Goal: Task Accomplishment & Management: Manage account settings

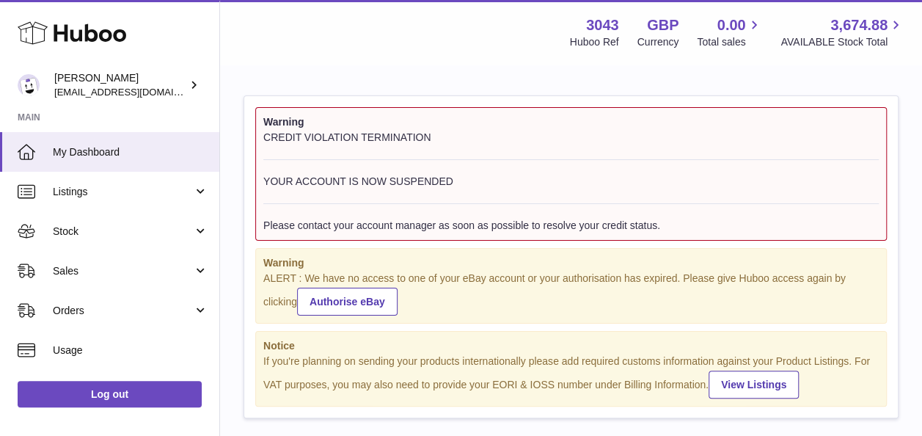
scroll to position [229, 318]
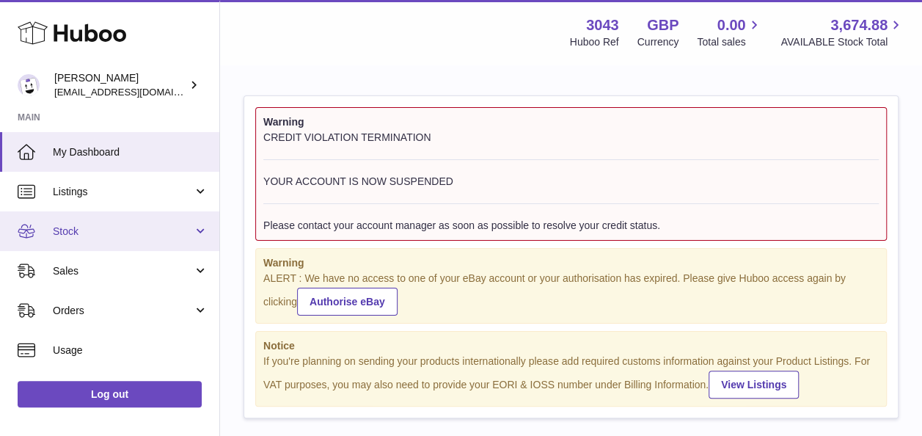
drag, startPoint x: 69, startPoint y: 227, endPoint x: 82, endPoint y: 242, distance: 20.3
click at [69, 227] on span "Stock" at bounding box center [123, 232] width 140 height 14
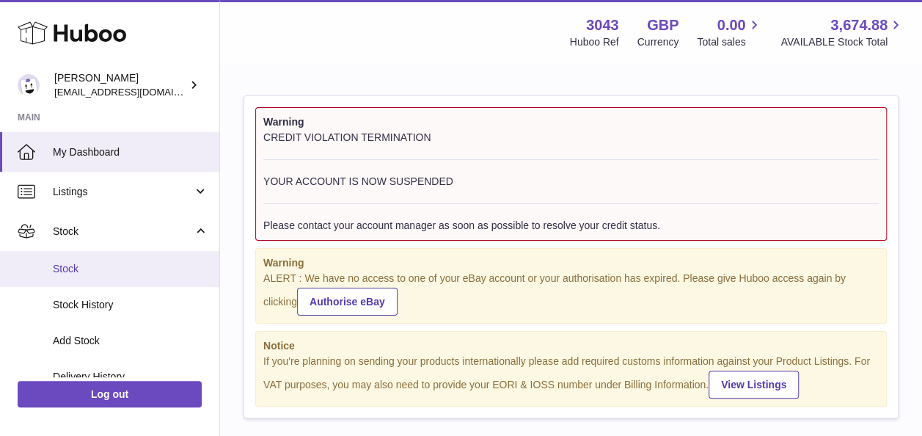
click at [87, 270] on span "Stock" at bounding box center [131, 269] width 156 height 14
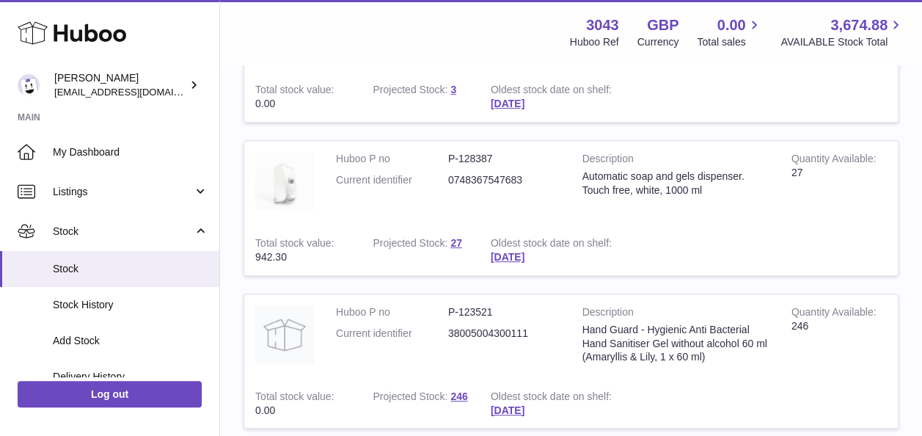
scroll to position [304, 0]
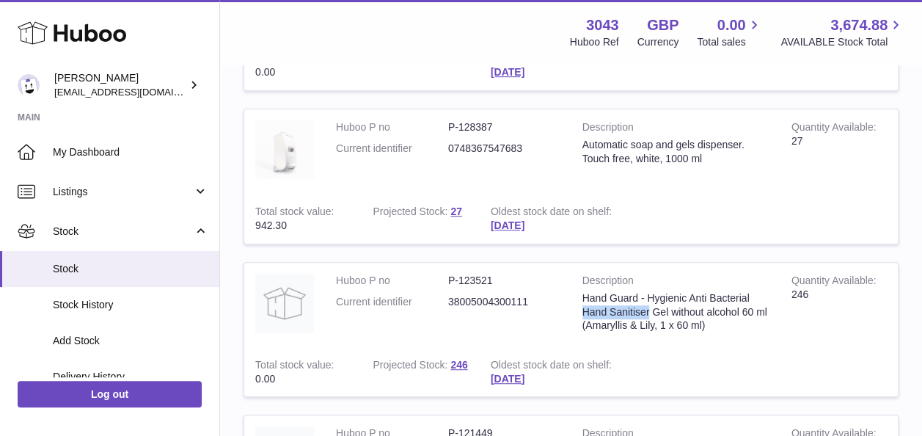
drag, startPoint x: 703, startPoint y: 310, endPoint x: 629, endPoint y: 307, distance: 74.2
click at [629, 307] on div "Hand Guard - Hygienic Anti Bacterial Hand Sanitiser Gel without alcohol 60 ml (…" at bounding box center [676, 312] width 187 height 42
copy div "Hand Sanitiser"
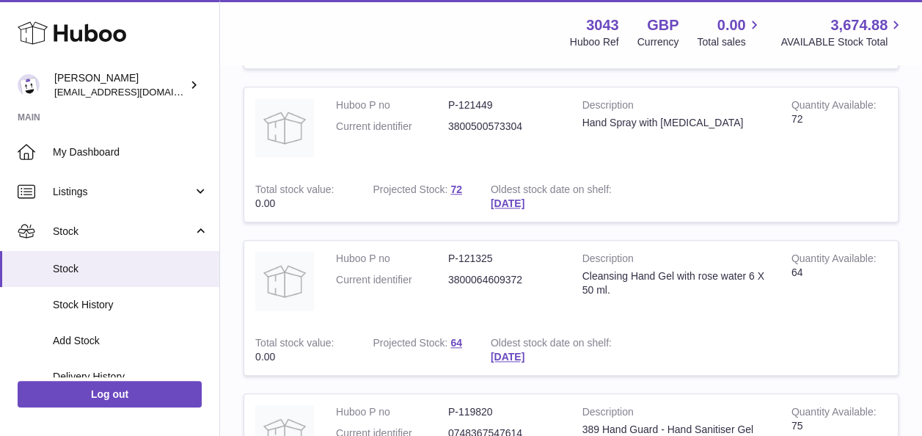
scroll to position [818, 0]
